Goal: Information Seeking & Learning: Find contact information

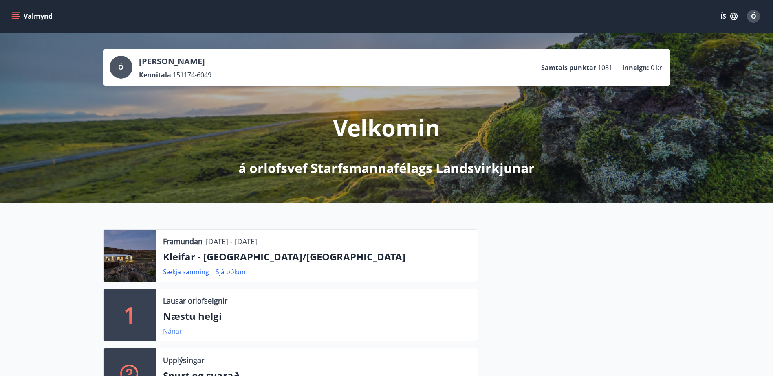
click at [172, 334] on link "Nánar" at bounding box center [172, 331] width 19 height 9
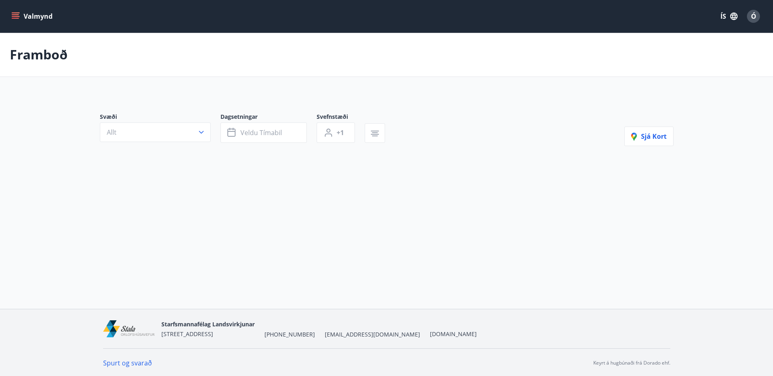
type input "*"
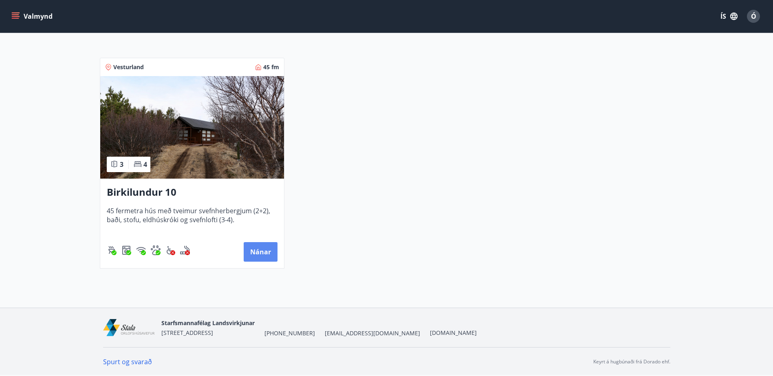
click at [257, 250] on button "Nánar" at bounding box center [261, 252] width 34 height 20
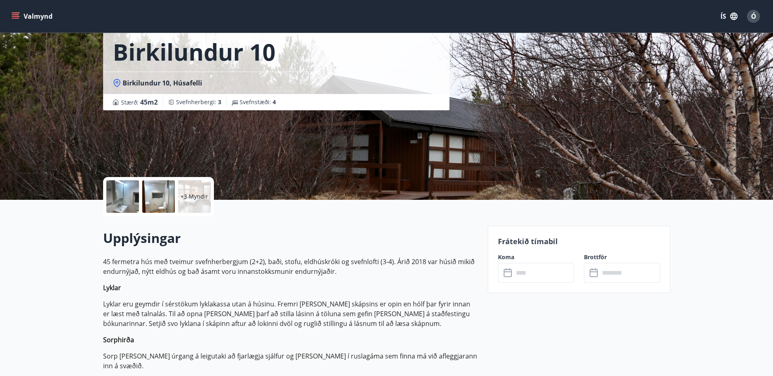
scroll to position [41, 0]
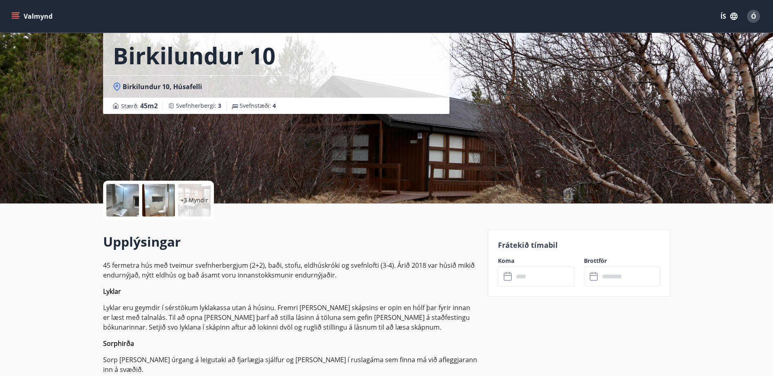
click at [548, 280] on input "text" at bounding box center [543, 277] width 61 height 20
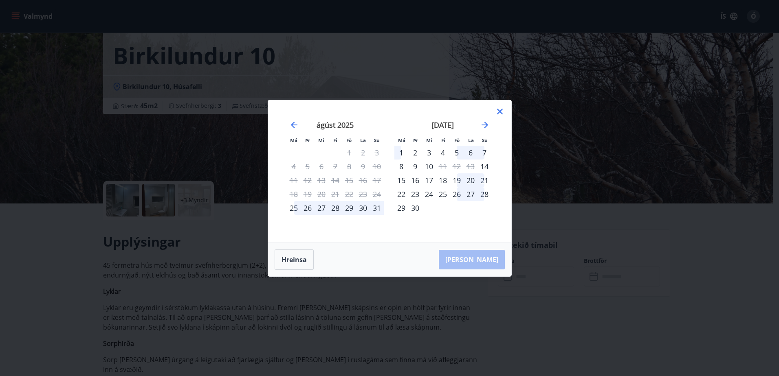
click at [352, 210] on div "29" at bounding box center [349, 208] width 14 height 14
click at [350, 208] on div "29" at bounding box center [349, 208] width 14 height 14
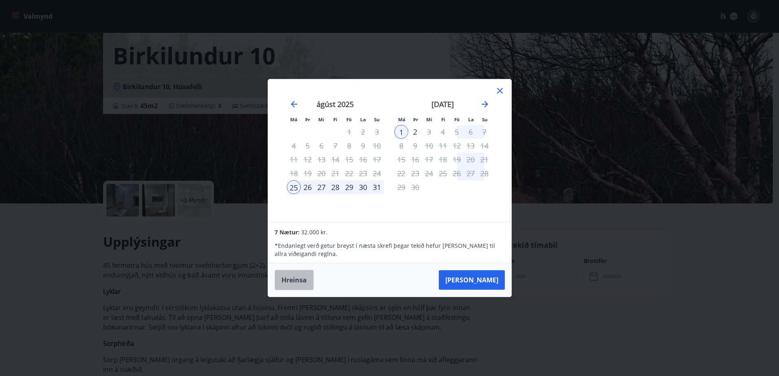
click at [299, 282] on button "Hreinsa" at bounding box center [294, 280] width 39 height 20
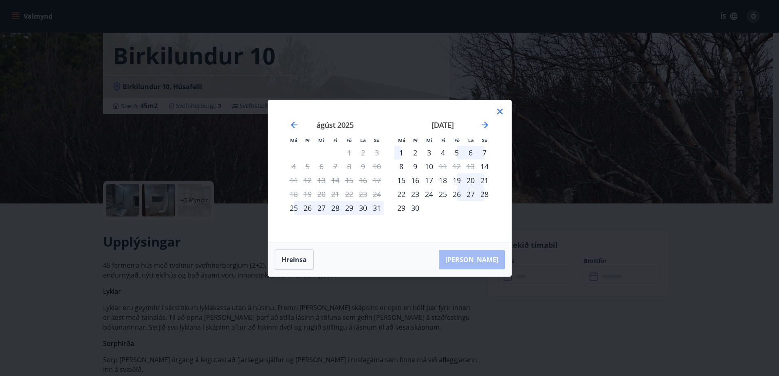
click at [499, 109] on icon at bounding box center [500, 112] width 10 height 10
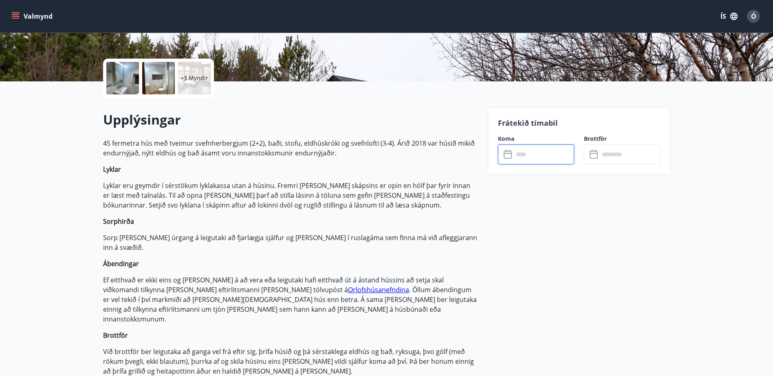
scroll to position [0, 0]
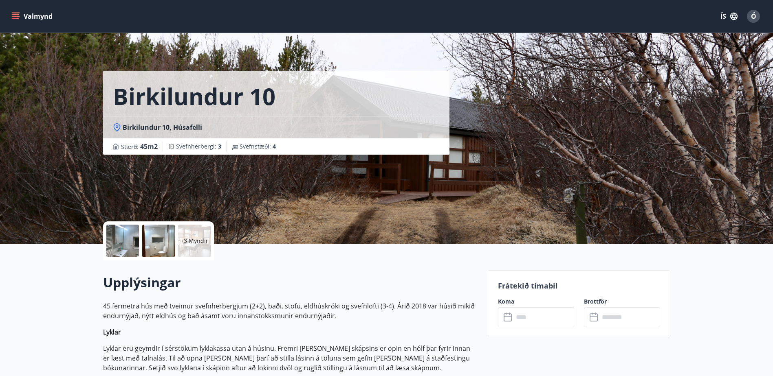
click at [17, 15] on icon "menu" at bounding box center [15, 16] width 8 height 8
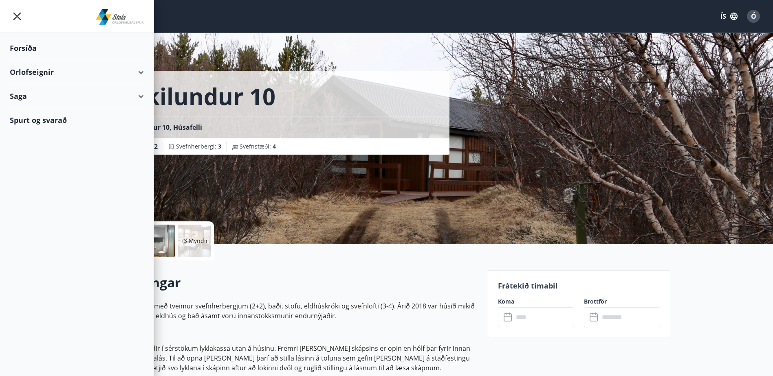
click at [32, 119] on div "Spurt og svarað" at bounding box center [77, 120] width 134 height 24
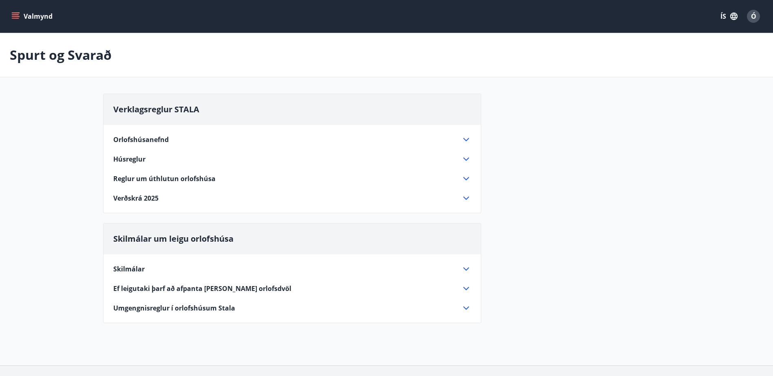
click at [130, 198] on span "Verðskrá 2025" at bounding box center [135, 198] width 45 height 9
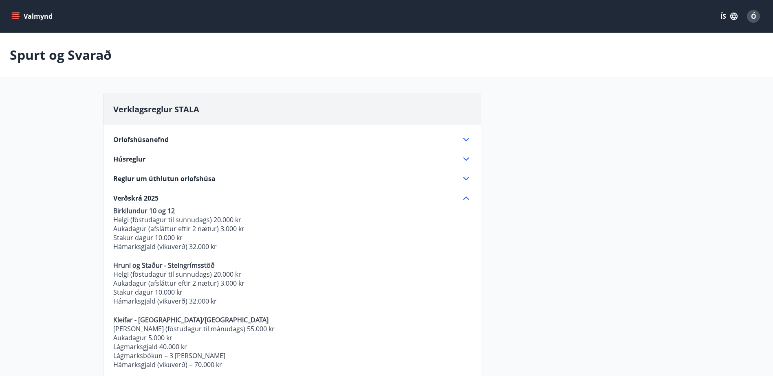
click at [13, 11] on button "Valmynd" at bounding box center [33, 16] width 46 height 15
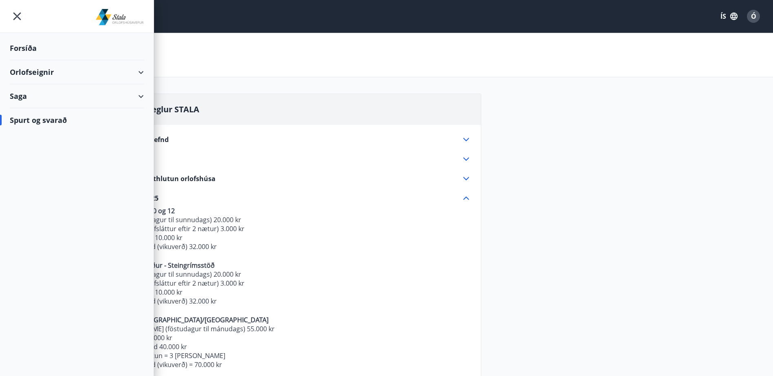
click at [63, 119] on div "Spurt og svarað" at bounding box center [77, 120] width 134 height 24
click at [30, 121] on div "Spurt og svarað" at bounding box center [77, 120] width 134 height 24
click at [259, 250] on p "Hámarksgjald (vikuverð) 32.000 kr" at bounding box center [292, 246] width 358 height 9
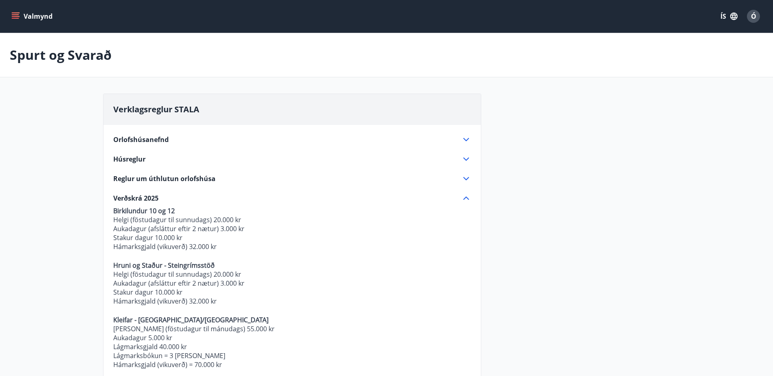
click at [15, 14] on icon "menu" at bounding box center [15, 14] width 7 height 1
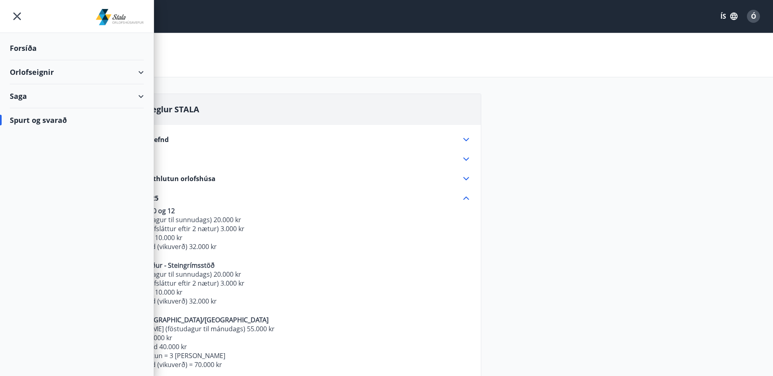
click at [29, 48] on div "Forsíða" at bounding box center [77, 48] width 134 height 24
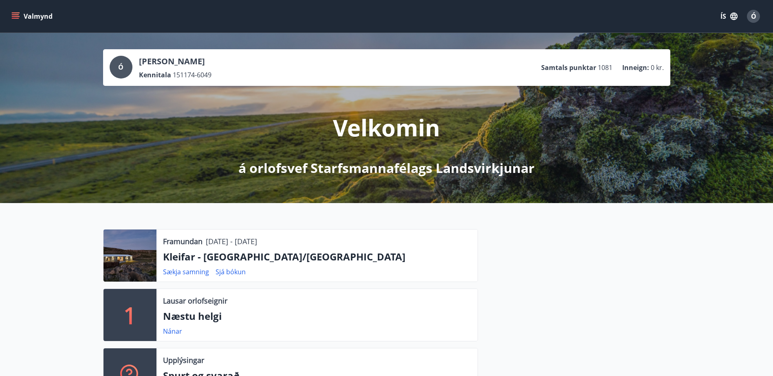
click at [16, 15] on icon "menu" at bounding box center [15, 14] width 7 height 1
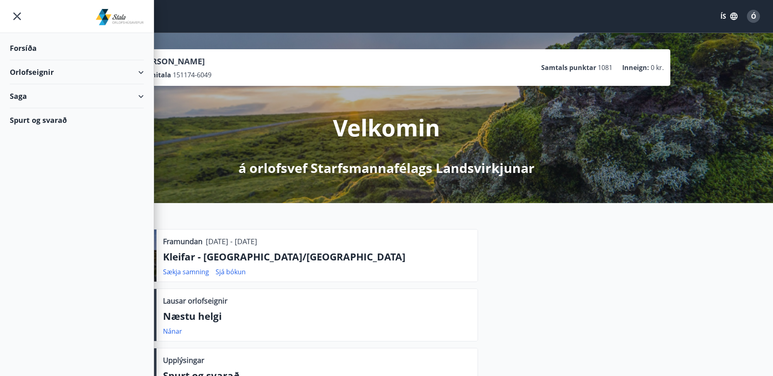
click at [22, 44] on div "Forsíða" at bounding box center [77, 48] width 134 height 24
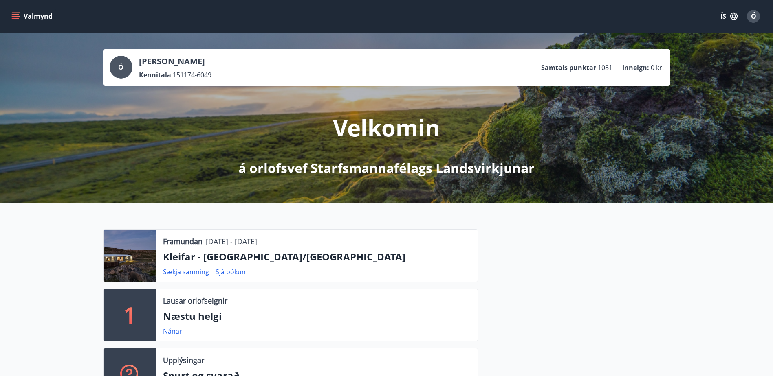
click at [16, 17] on icon "menu" at bounding box center [15, 16] width 8 height 8
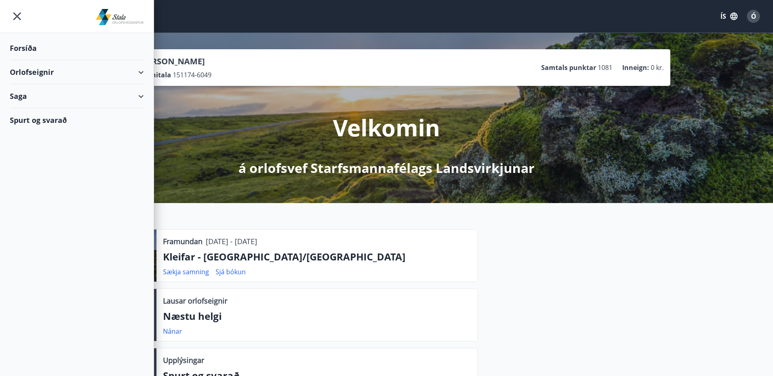
click at [17, 76] on div "Orlofseignir" at bounding box center [77, 72] width 134 height 24
click at [19, 111] on div "Bókunardagatal" at bounding box center [76, 109] width 121 height 17
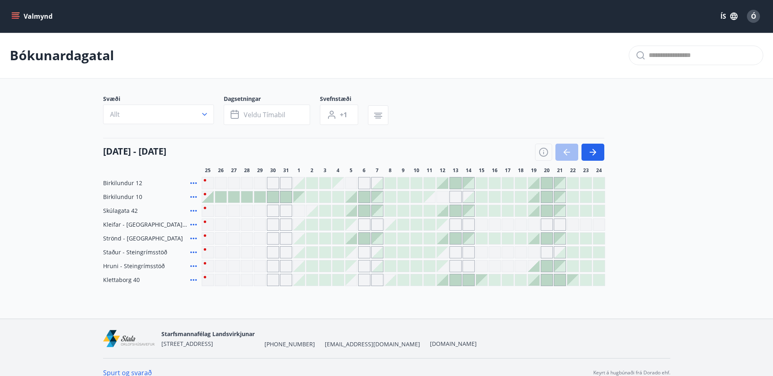
click at [259, 198] on div at bounding box center [259, 196] width 11 height 11
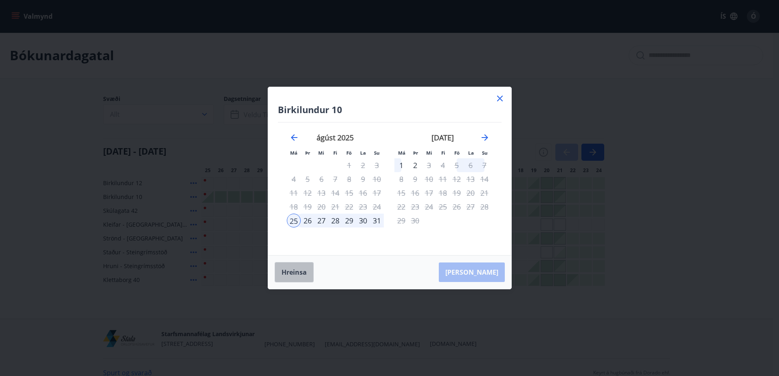
click at [288, 272] on button "Hreinsa" at bounding box center [294, 272] width 39 height 20
click at [498, 98] on icon at bounding box center [500, 99] width 10 height 10
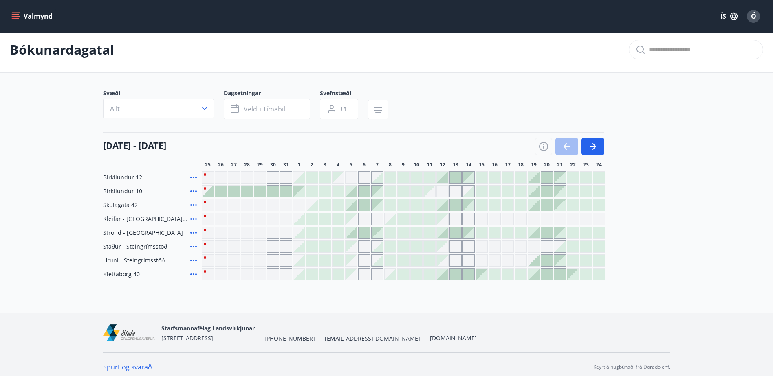
scroll to position [11, 0]
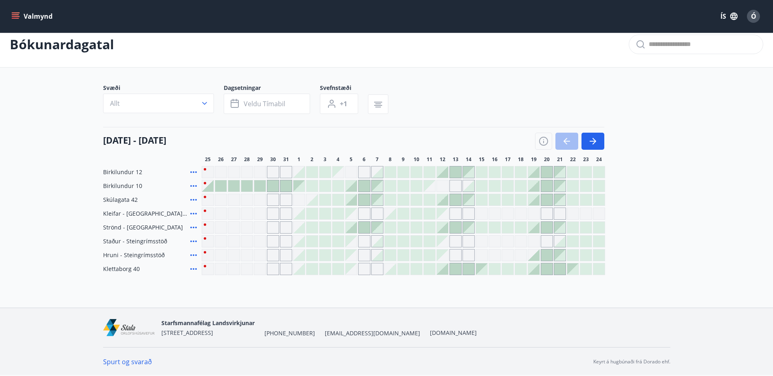
click at [13, 11] on button "Valmynd" at bounding box center [33, 16] width 46 height 15
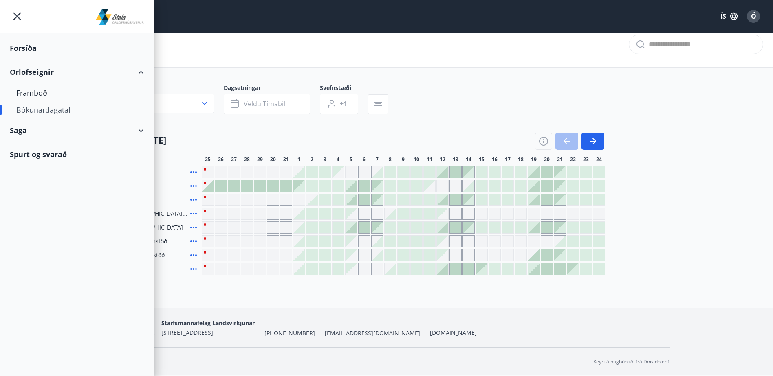
click at [28, 46] on div "Forsíða" at bounding box center [77, 48] width 134 height 24
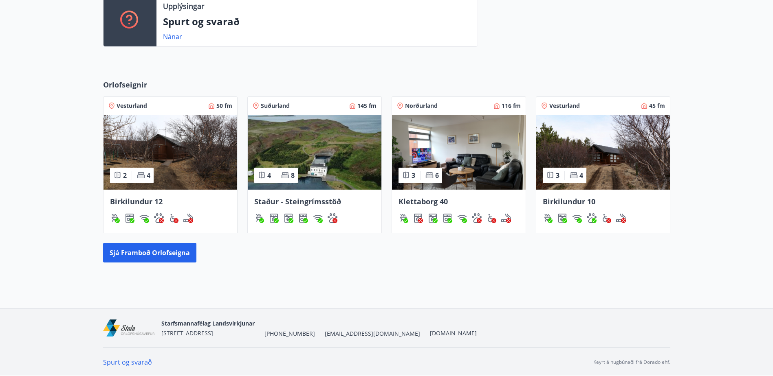
scroll to position [355, 0]
click at [119, 362] on link "Spurt og svarað" at bounding box center [127, 362] width 49 height 9
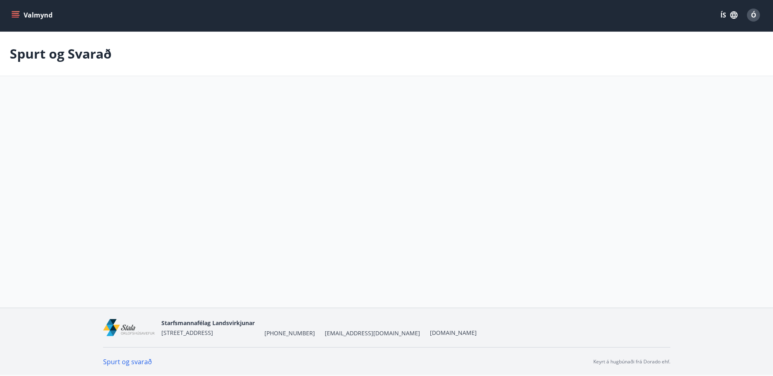
scroll to position [58, 0]
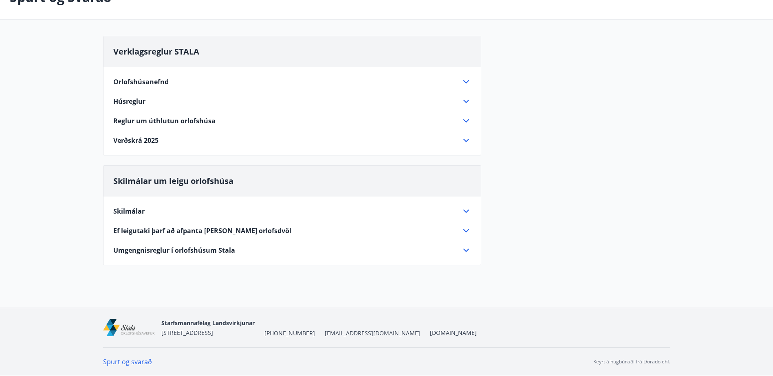
click at [134, 81] on span "Orlofshúsanefnd" at bounding box center [140, 81] width 55 height 9
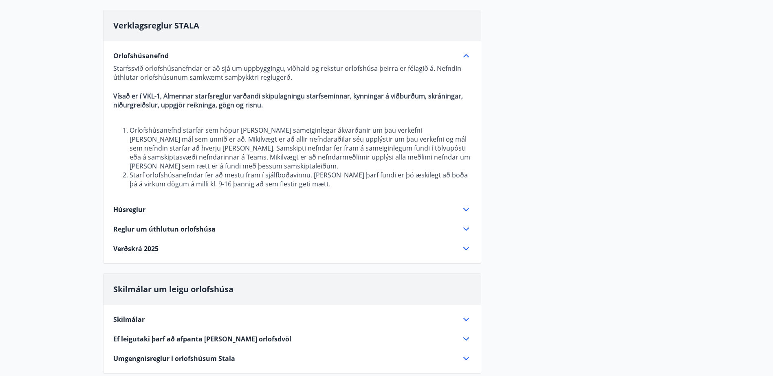
scroll to position [99, 0]
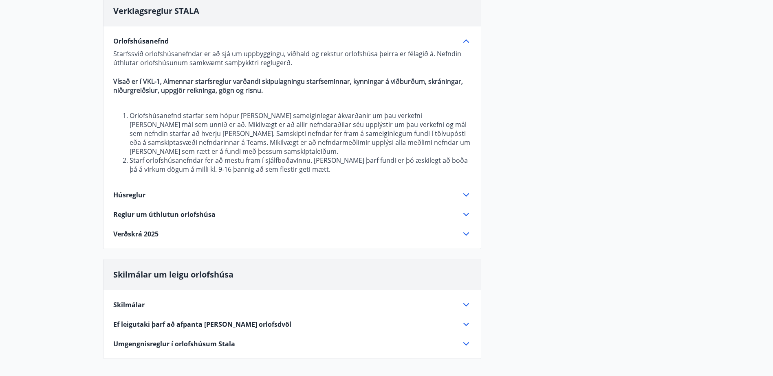
click at [129, 193] on span "Húsreglur" at bounding box center [129, 195] width 32 height 9
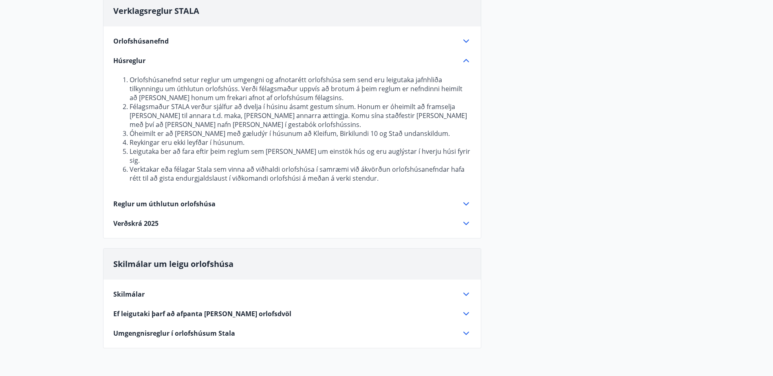
click at [132, 200] on span "Reglur um úthlutun orlofshúsa" at bounding box center [164, 204] width 102 height 9
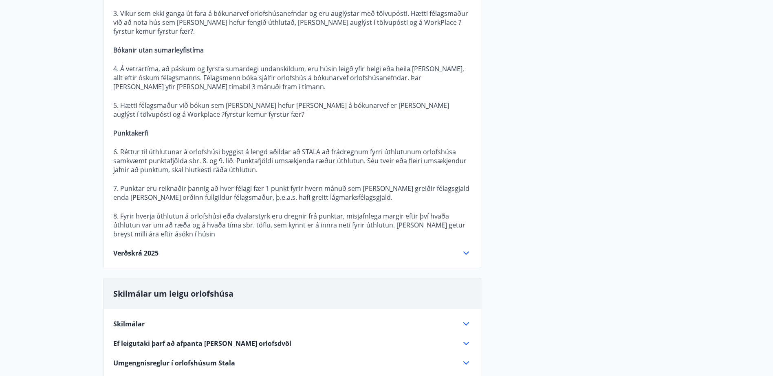
scroll to position [506, 0]
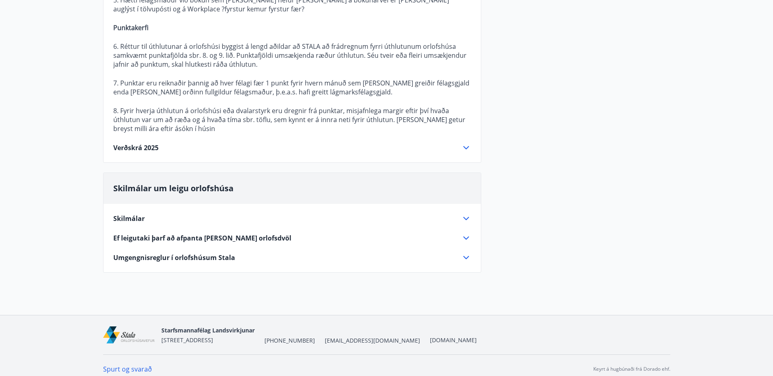
click at [136, 217] on span "Skilmálar" at bounding box center [128, 218] width 31 height 9
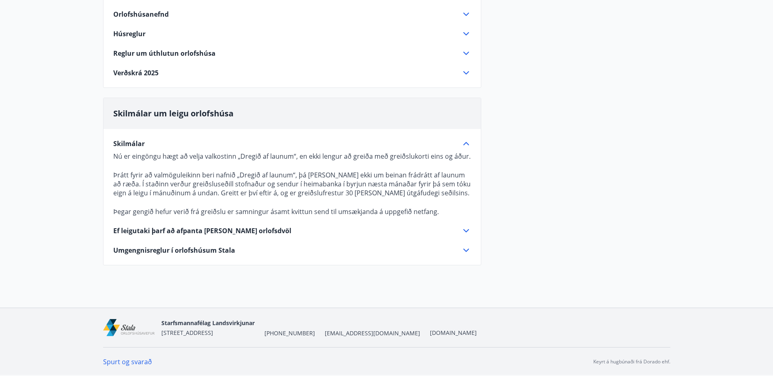
scroll to position [125, 0]
drag, startPoint x: 364, startPoint y: 336, endPoint x: 314, endPoint y: 333, distance: 49.8
click at [314, 333] on div "Starfsmannafélag Landsvirkjunar [STREET_ADDRESS] [PHONE_NUMBER] [EMAIL_ADDRESS]…" at bounding box center [318, 328] width 315 height 20
copy span "[EMAIL_ADDRESS][DOMAIN_NAME]"
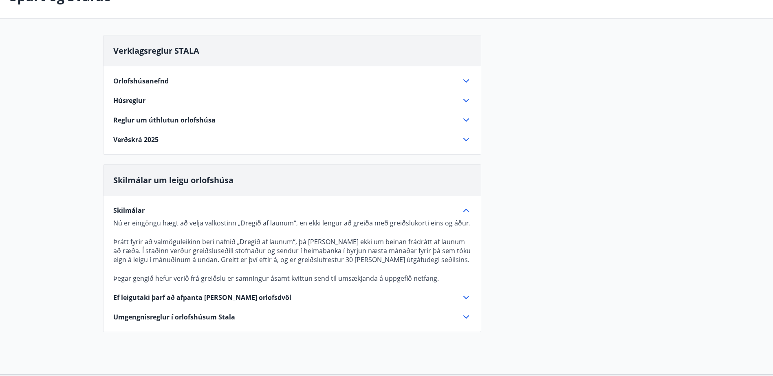
scroll to position [0, 0]
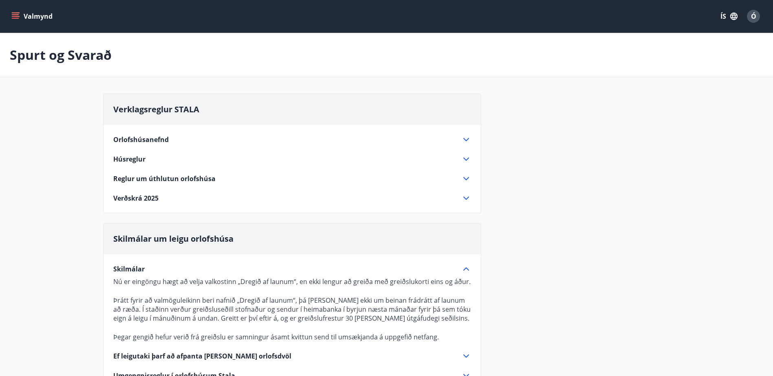
click at [13, 15] on icon "menu" at bounding box center [15, 14] width 7 height 1
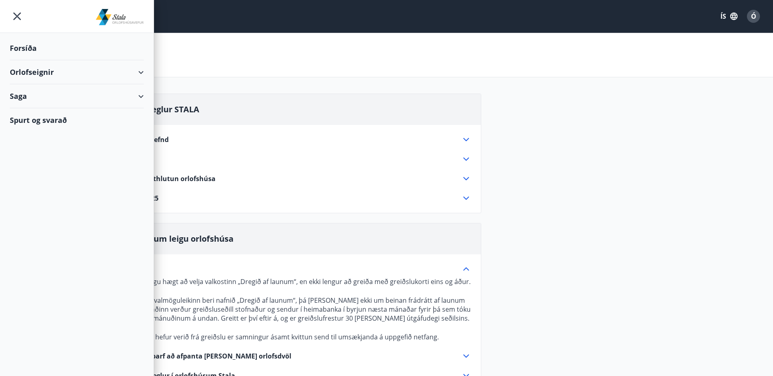
click at [144, 70] on icon at bounding box center [141, 73] width 10 height 10
click at [49, 111] on div "Bókunardagatal" at bounding box center [76, 109] width 121 height 17
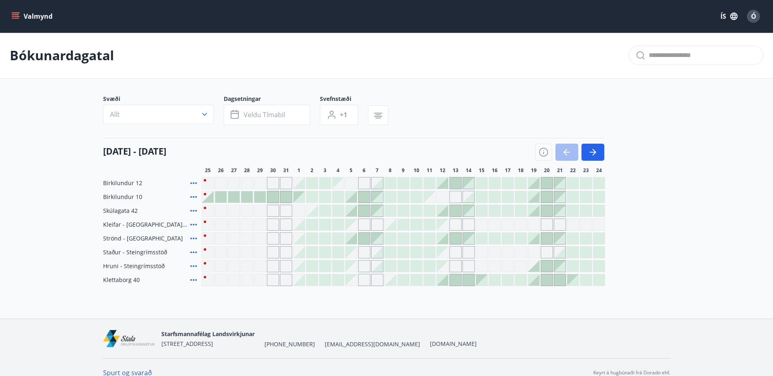
click at [191, 266] on icon at bounding box center [193, 267] width 7 height 2
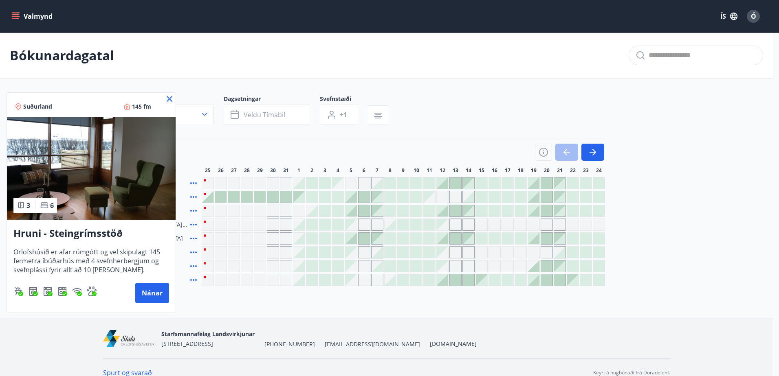
click at [169, 98] on icon at bounding box center [170, 99] width 10 height 10
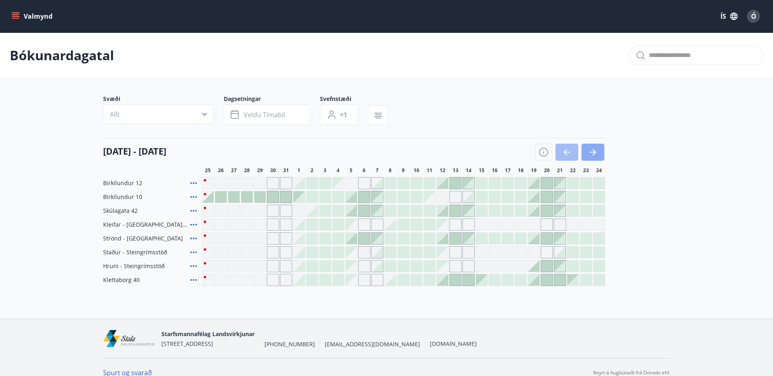
click at [594, 149] on icon "button" at bounding box center [593, 152] width 10 height 10
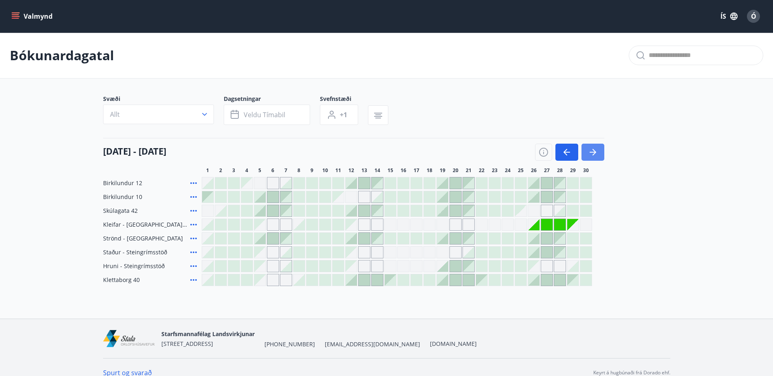
click at [594, 149] on icon "button" at bounding box center [593, 152] width 10 height 10
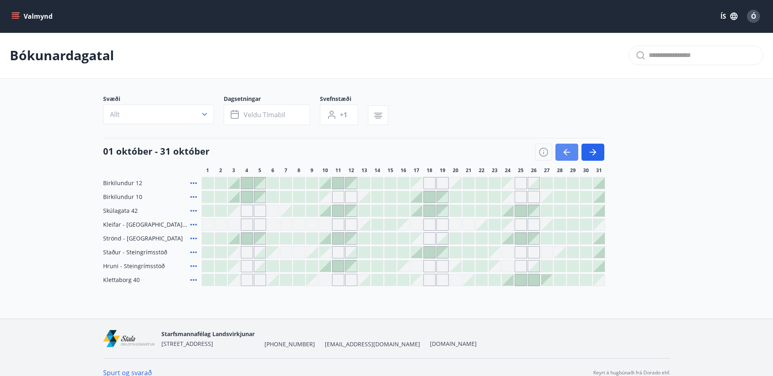
click at [566, 152] on icon "button" at bounding box center [567, 152] width 10 height 10
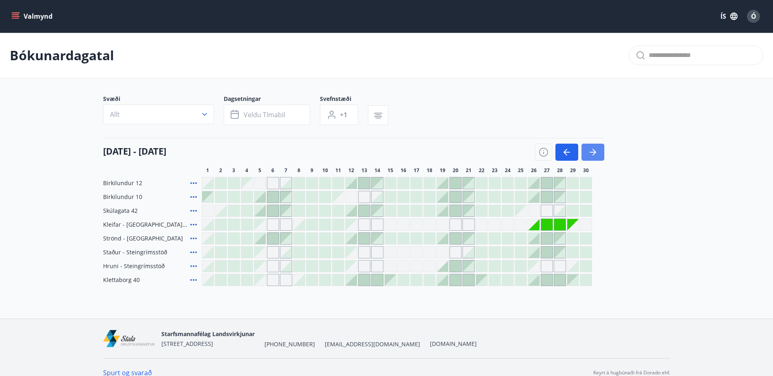
click at [598, 150] on button "button" at bounding box center [592, 152] width 23 height 17
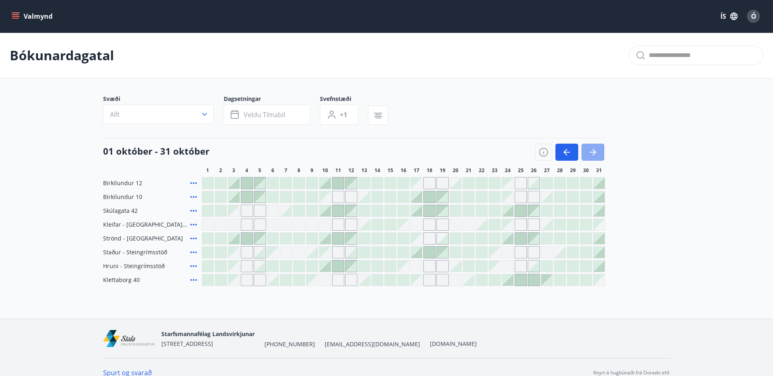
click at [597, 150] on button "button" at bounding box center [592, 152] width 23 height 17
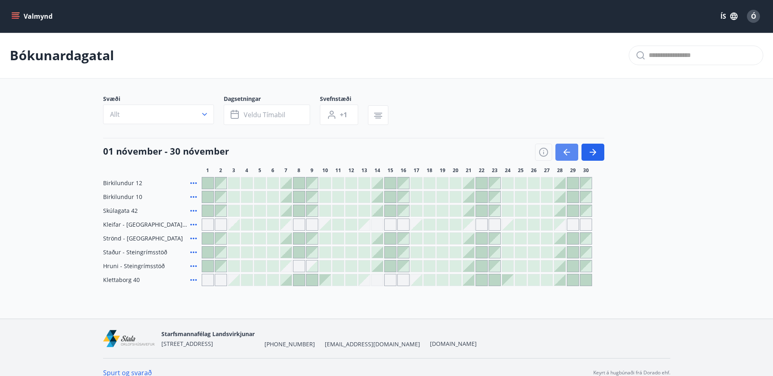
click at [566, 152] on icon "button" at bounding box center [566, 152] width 7 height 1
